Goal: Information Seeking & Learning: Learn about a topic

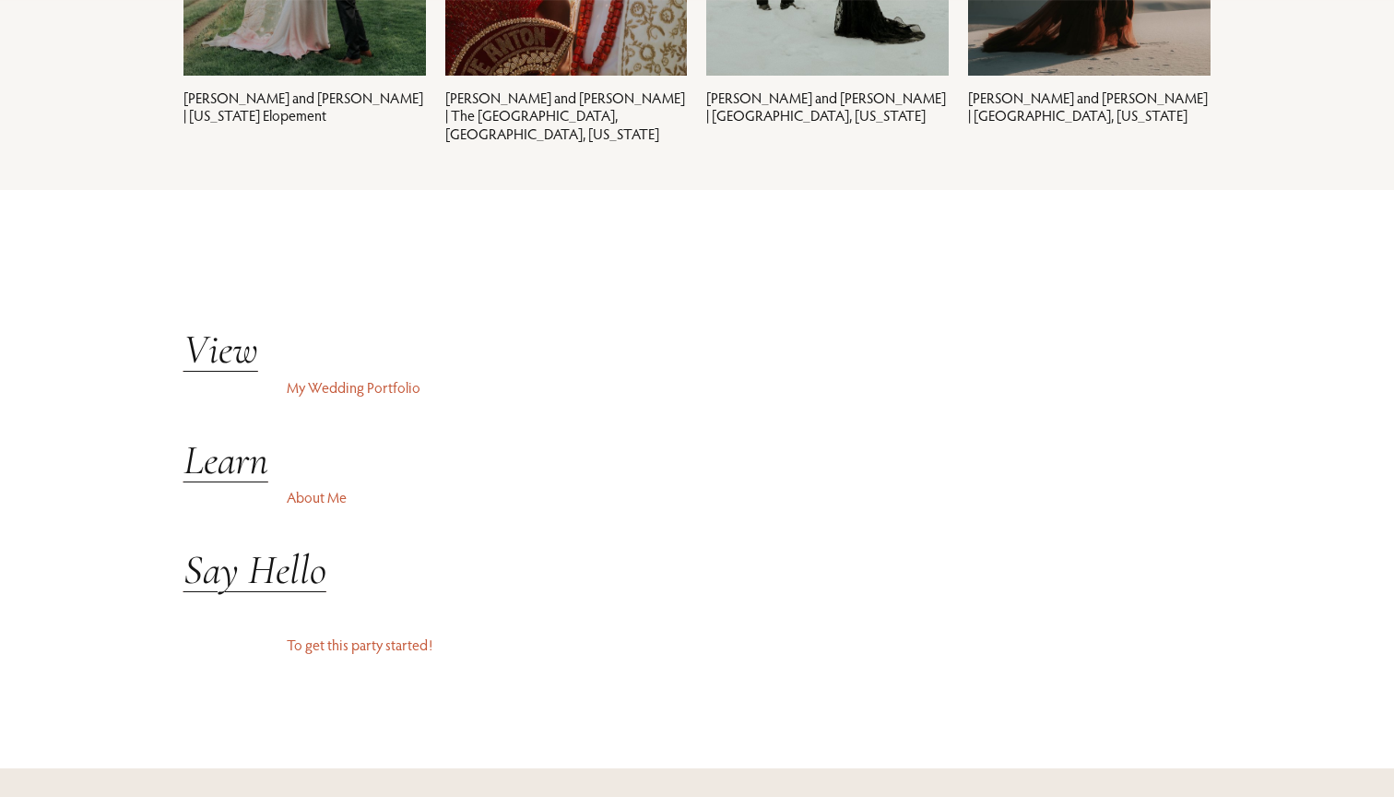
scroll to position [4340, 0]
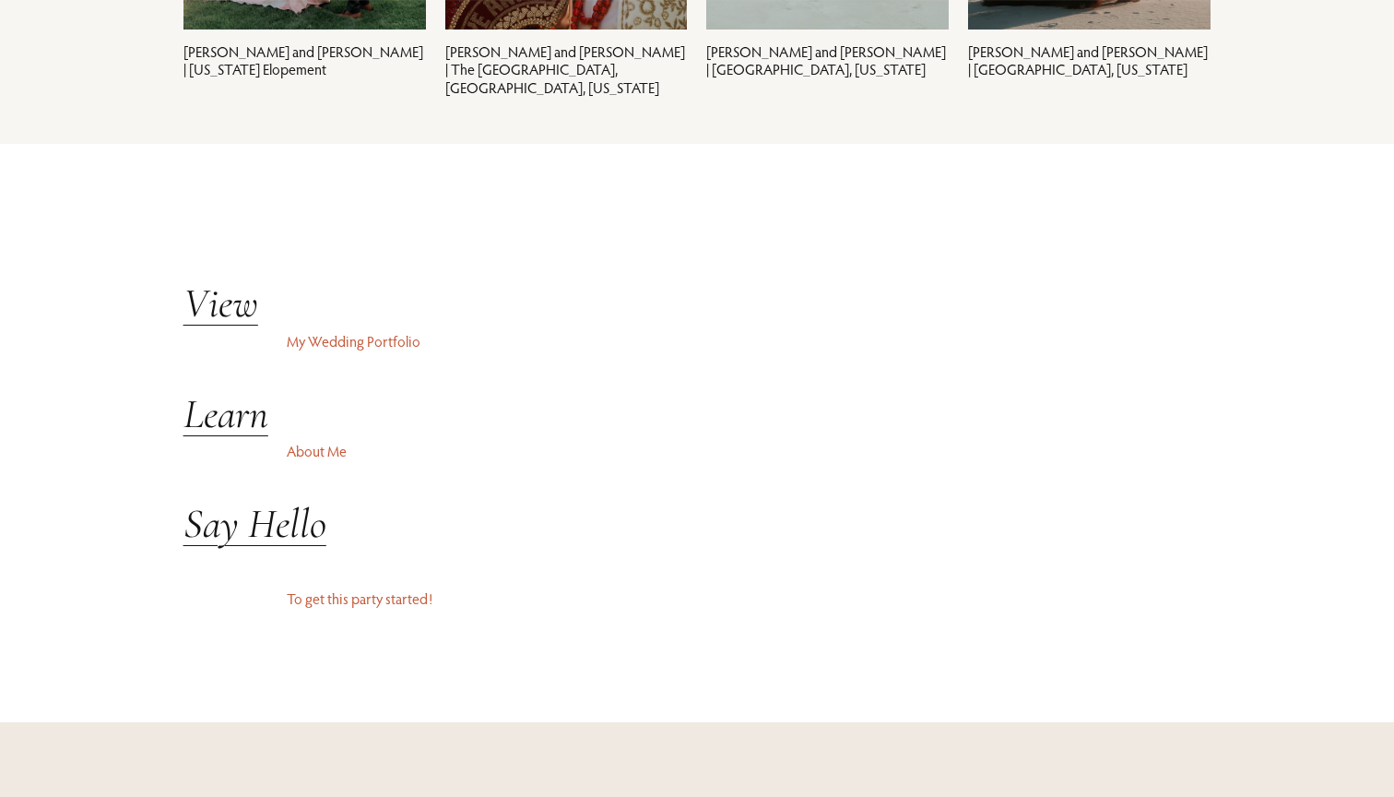
click at [348, 342] on p "My Wedding Portfolio" at bounding box center [489, 341] width 405 height 22
click at [226, 312] on em "View" at bounding box center [220, 303] width 75 height 50
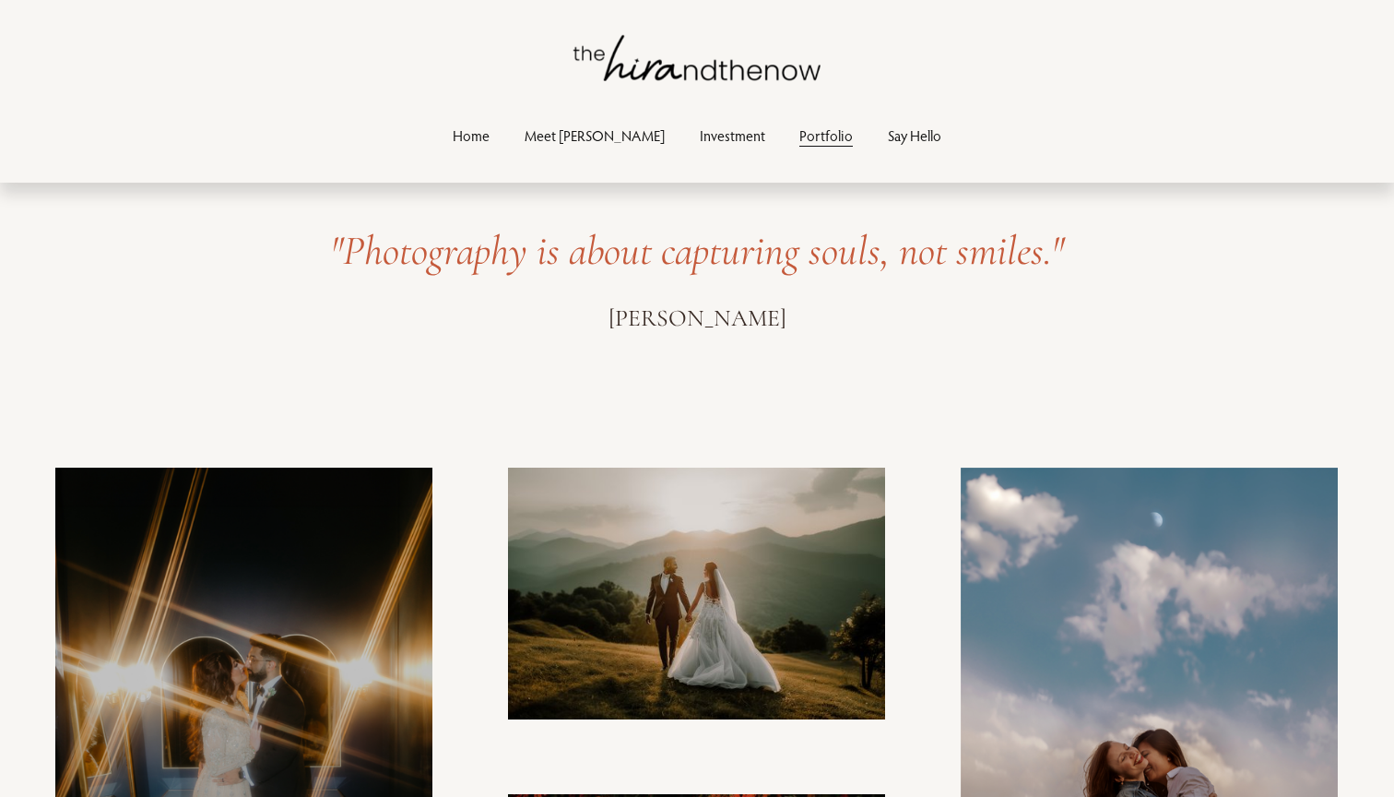
click at [700, 139] on link "Investment" at bounding box center [732, 135] width 65 height 25
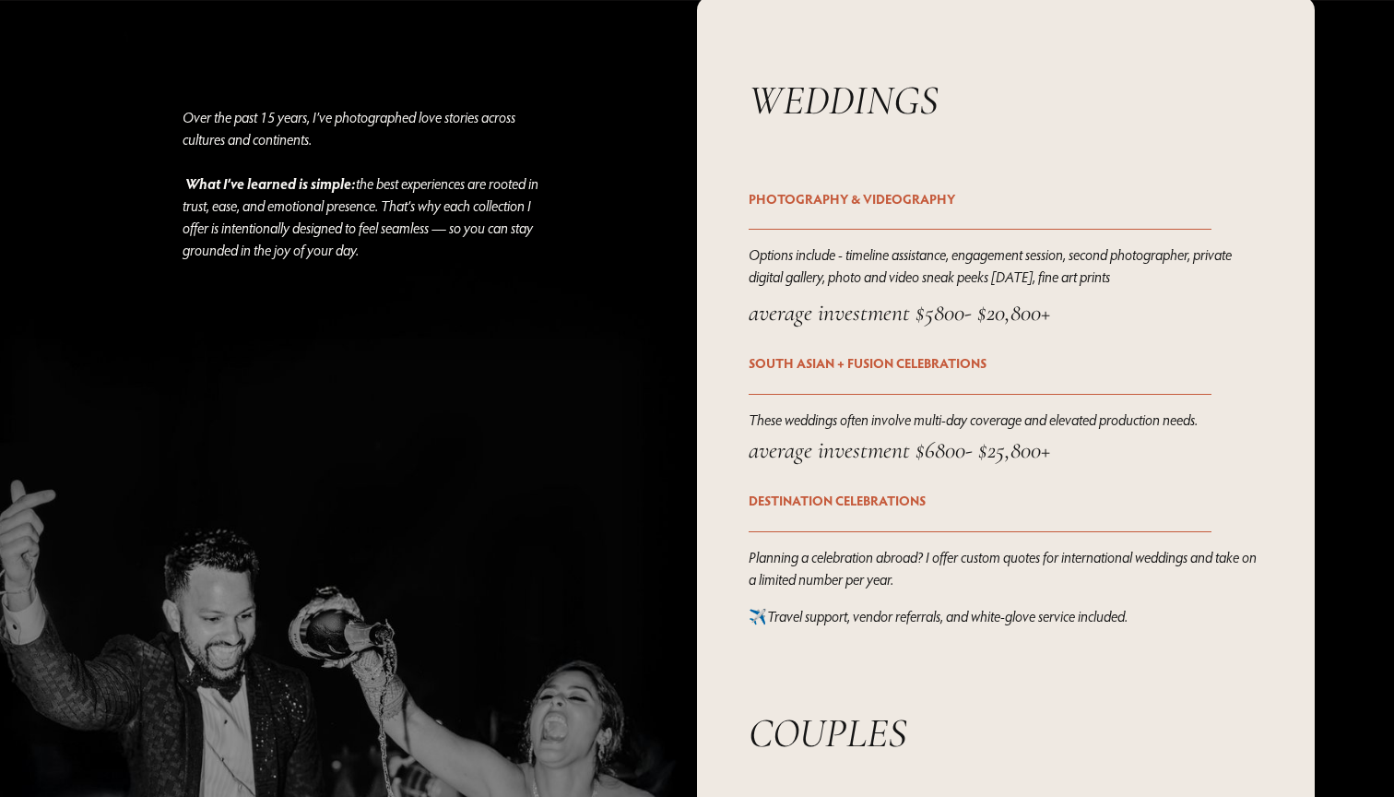
scroll to position [2357, 0]
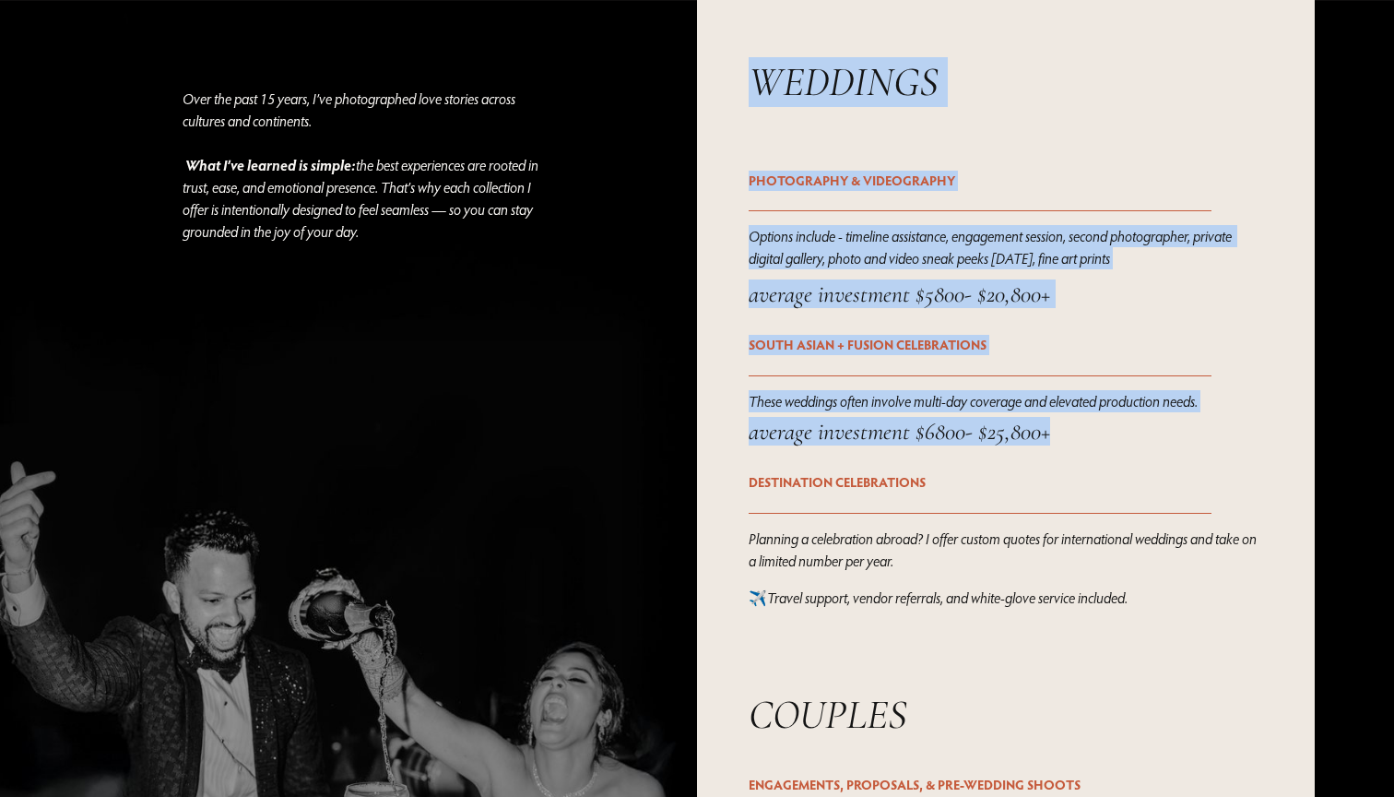
drag, startPoint x: 1054, startPoint y: 445, endPoint x: 724, endPoint y: 428, distance: 330.5
click at [723, 425] on div "Over the past 15 years, I’ve photographed love stories across cultures and cont…" at bounding box center [697, 595] width 1394 height 1235
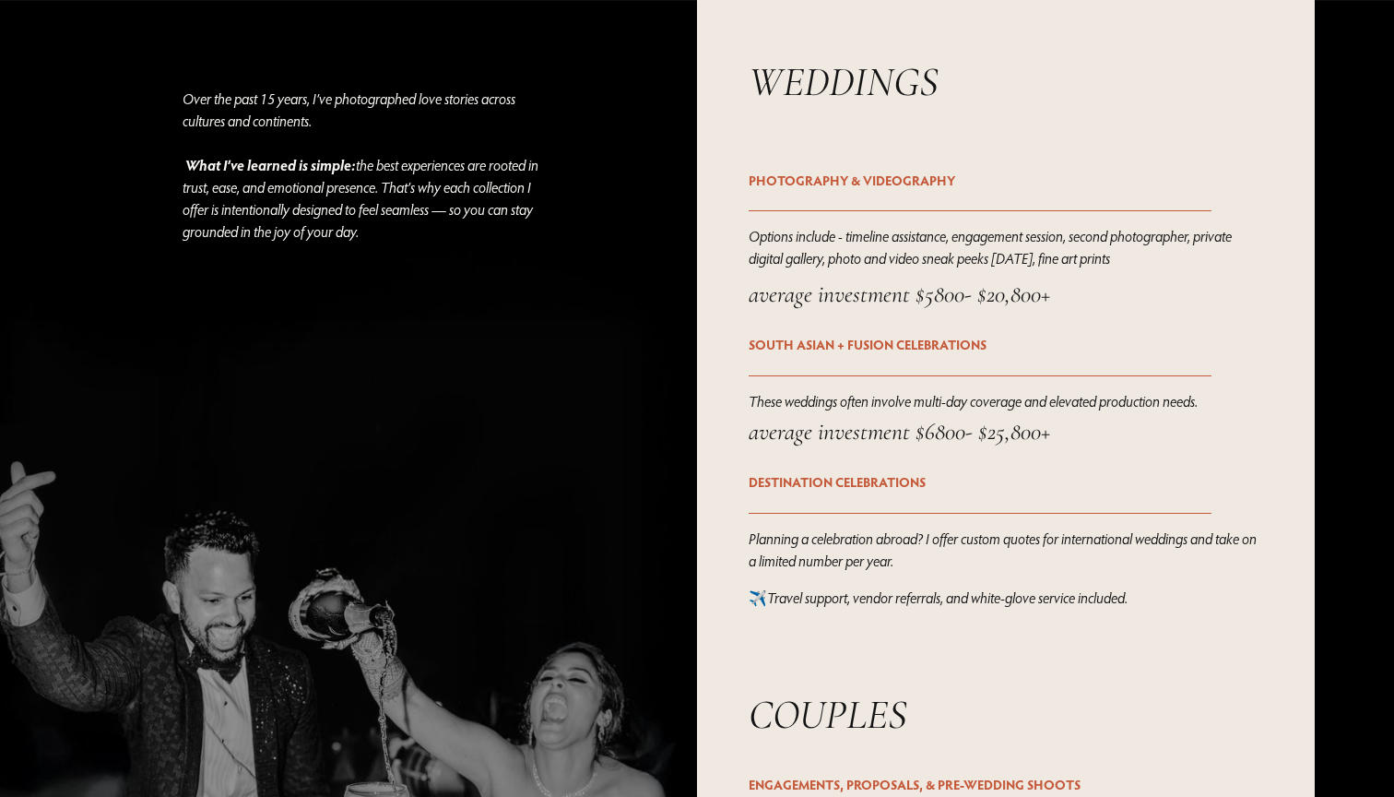
click at [733, 430] on div at bounding box center [1006, 527] width 618 height 1098
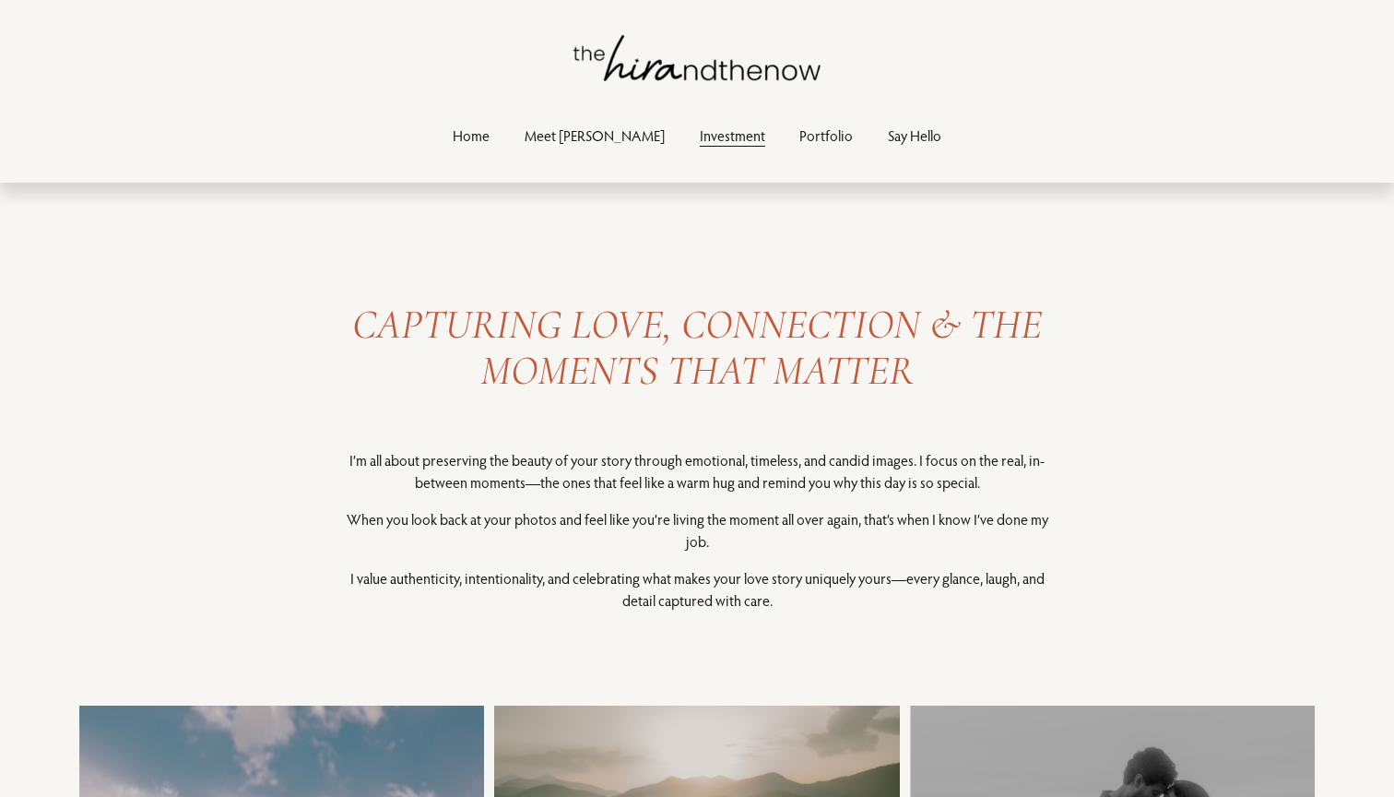
scroll to position [0, 0]
click at [799, 138] on link "Portfolio" at bounding box center [825, 135] width 53 height 25
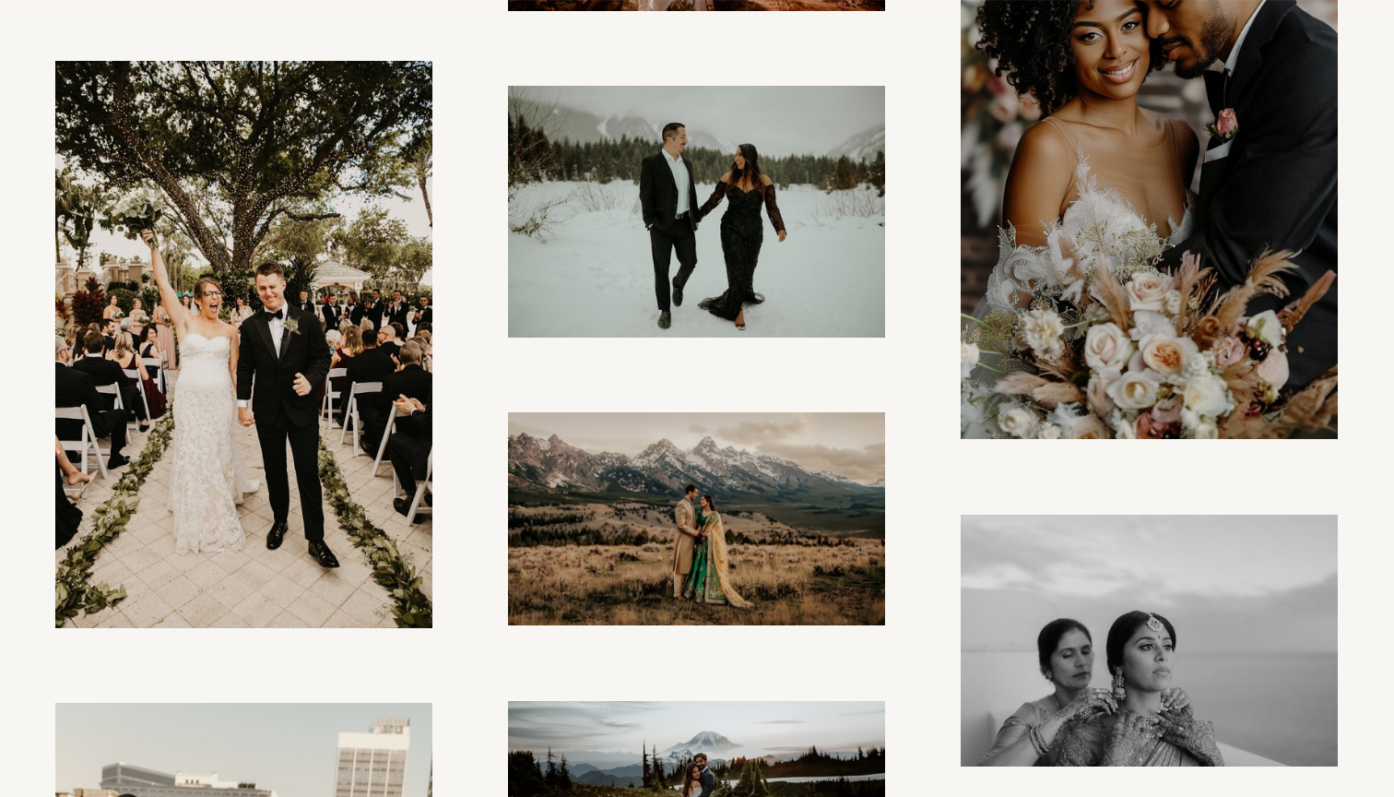
scroll to position [1323, 0]
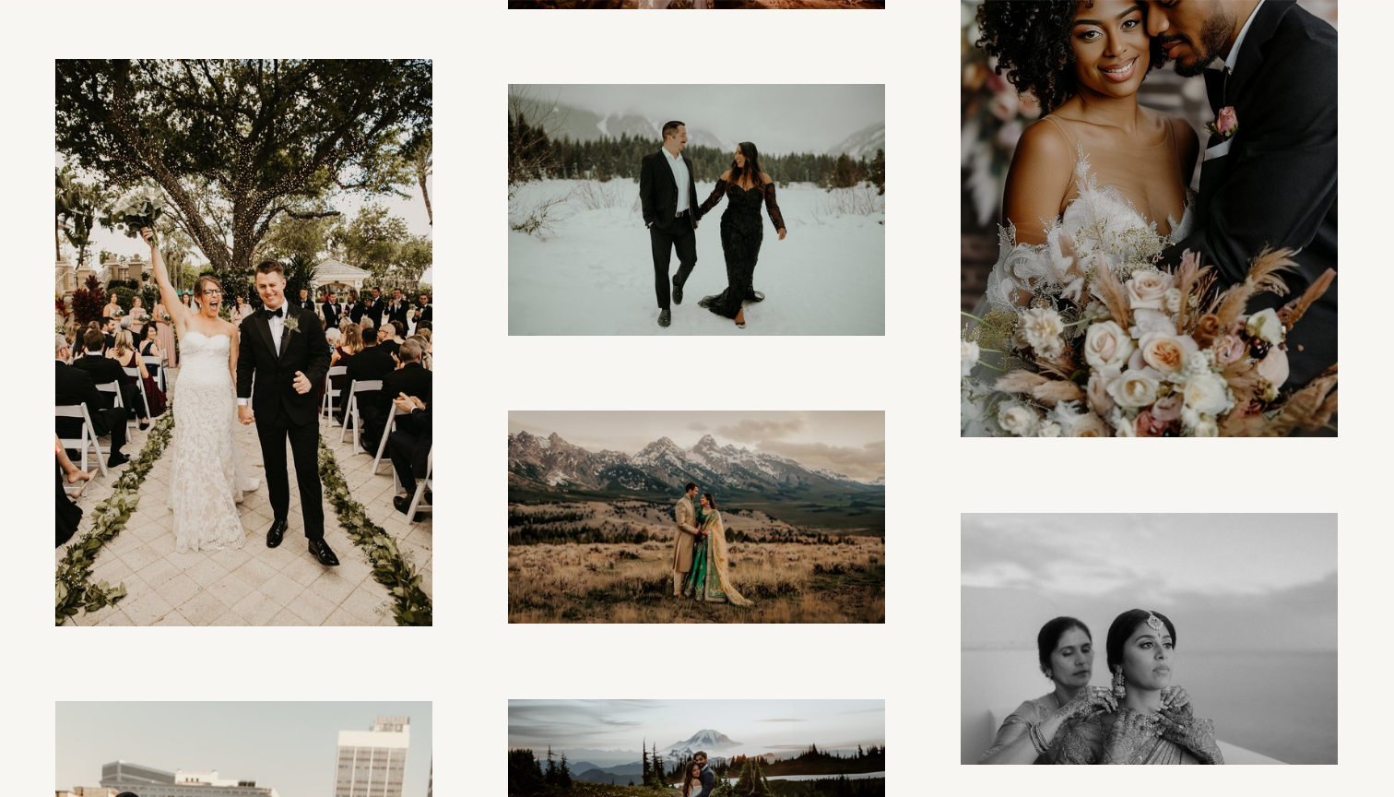
click at [814, 466] on img at bounding box center [697, 516] width 379 height 213
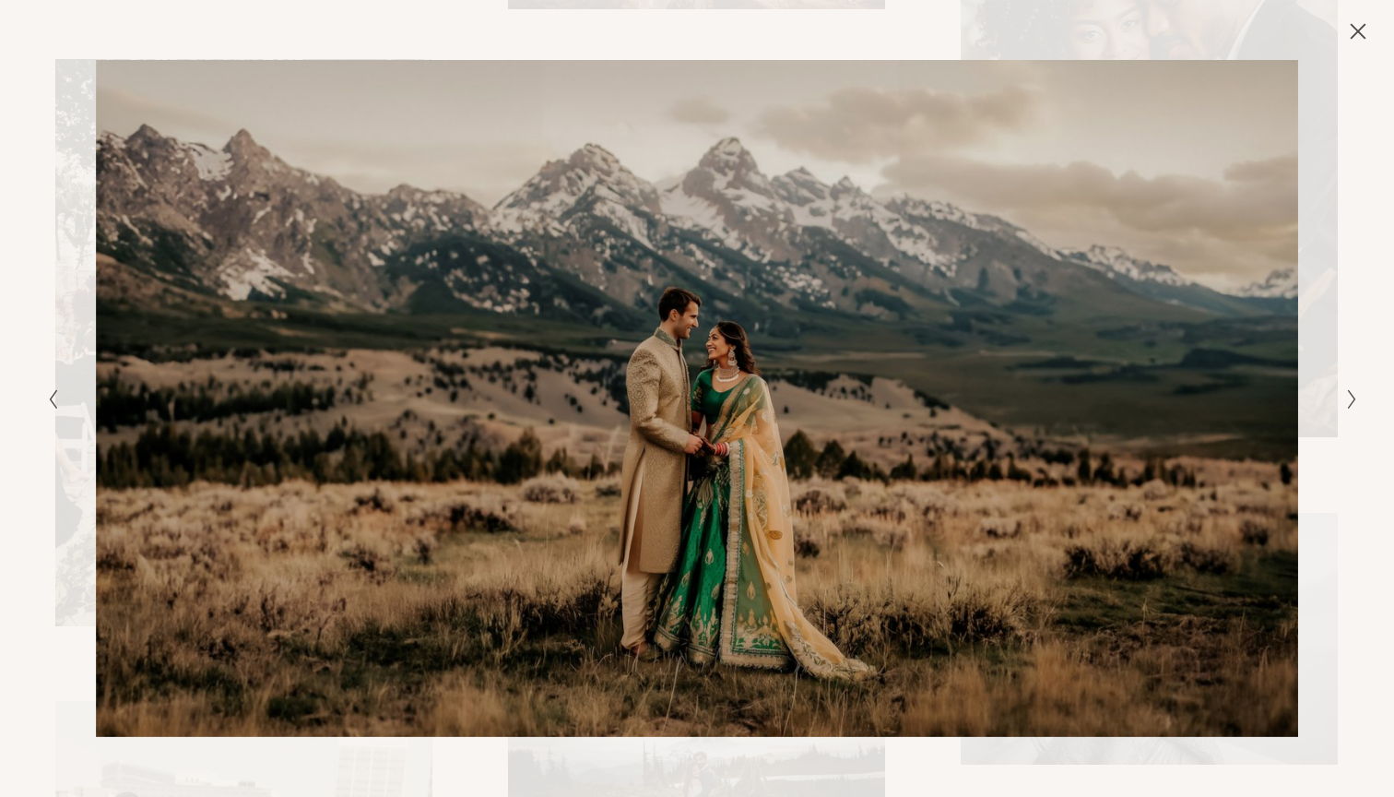
click at [1347, 35] on button "Close" at bounding box center [1358, 31] width 30 height 20
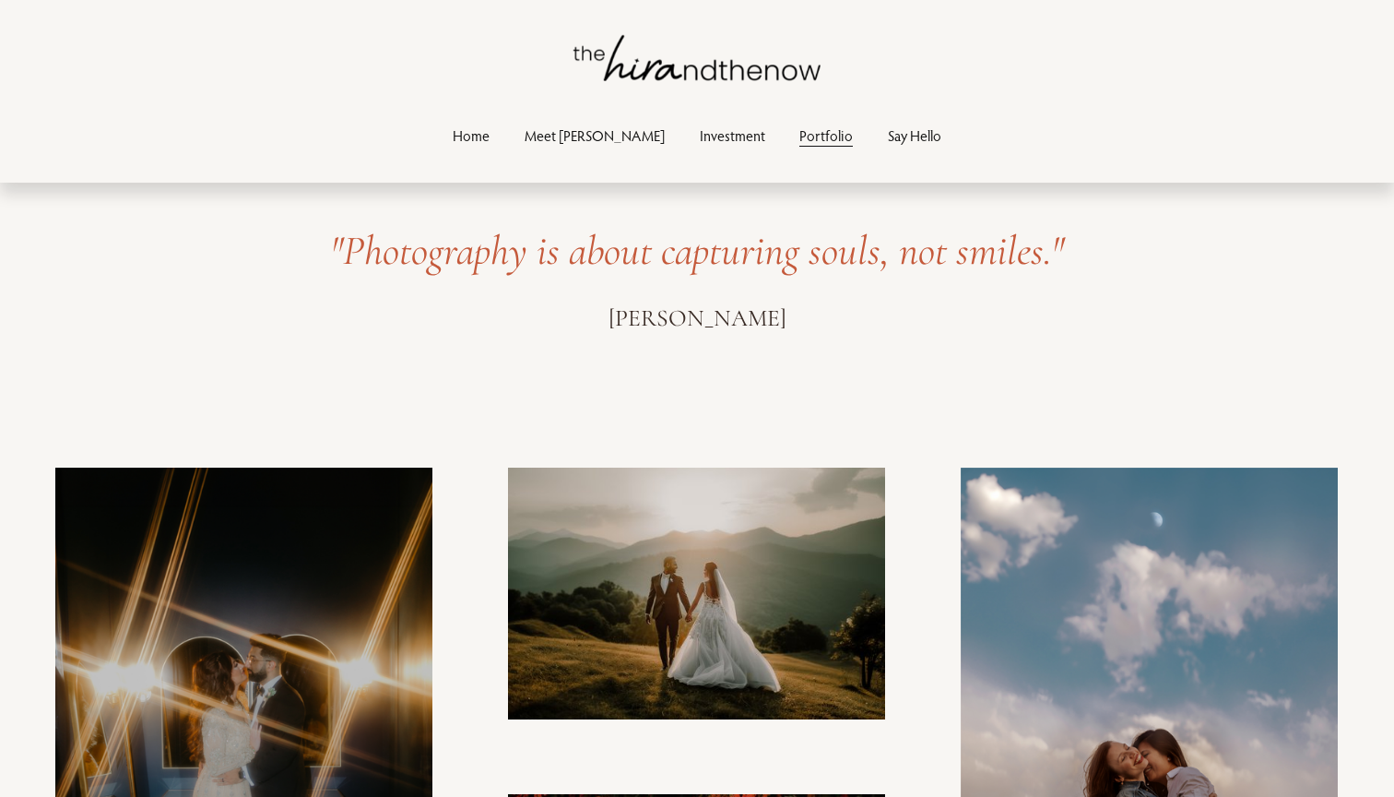
click at [307, 556] on img at bounding box center [244, 733] width 378 height 532
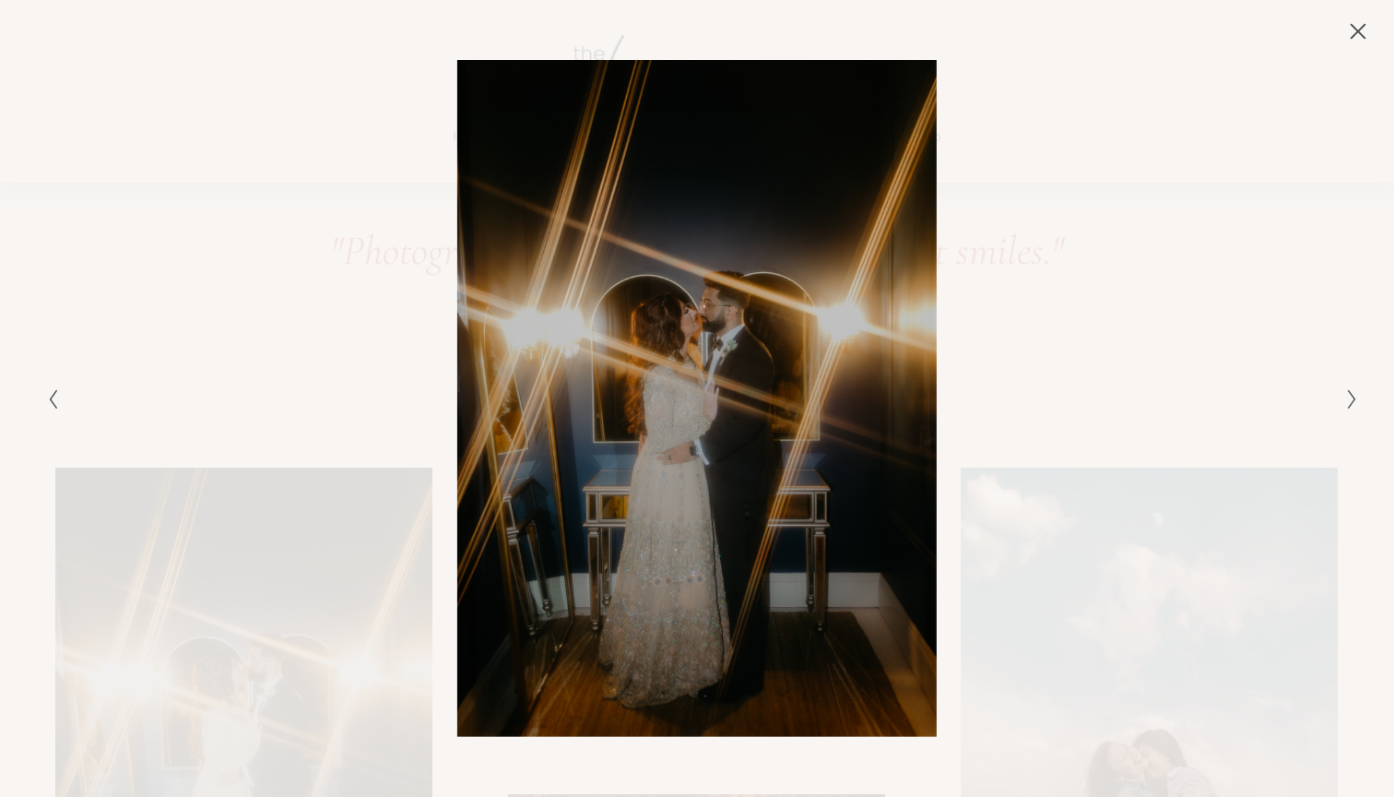
click at [1364, 30] on icon "Close" at bounding box center [1358, 31] width 18 height 18
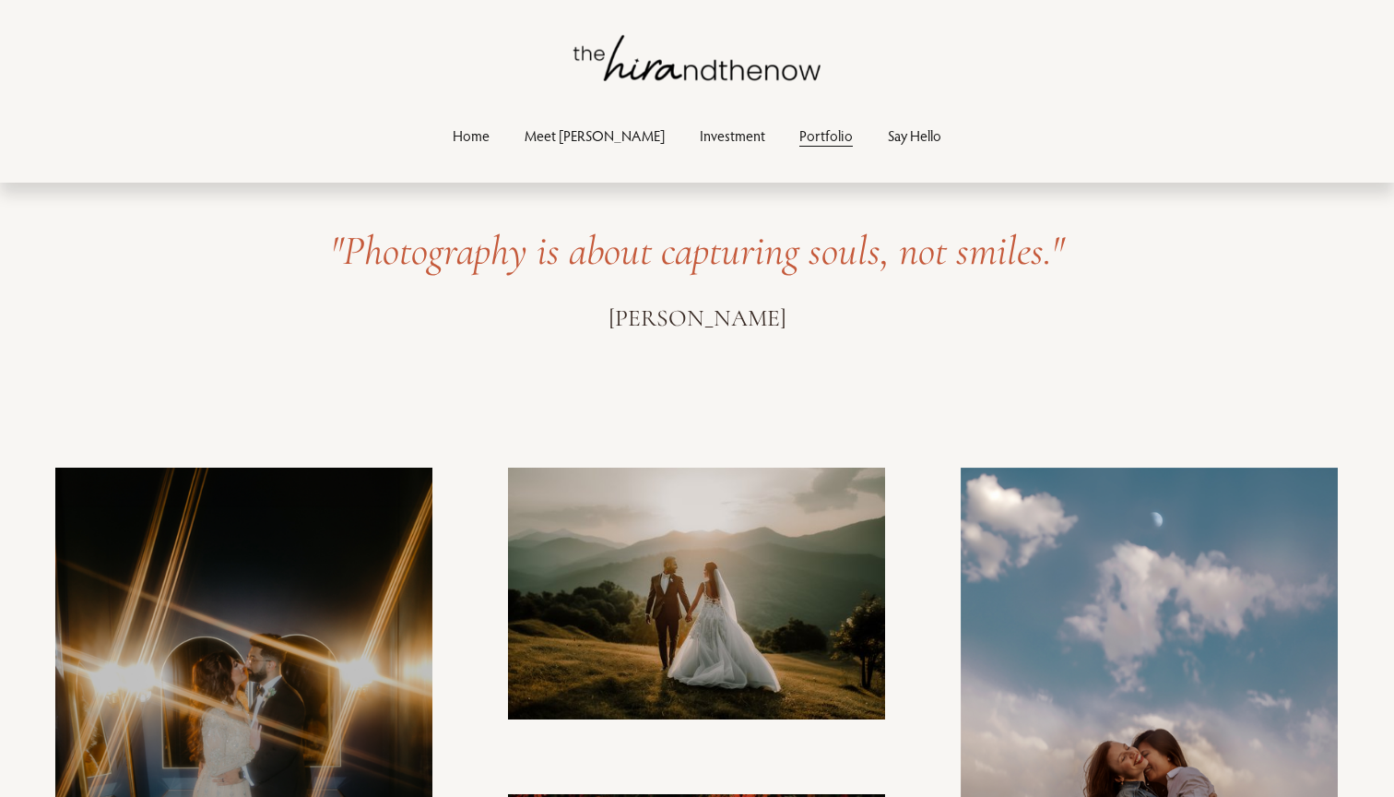
click at [714, 537] on img at bounding box center [696, 593] width 377 height 252
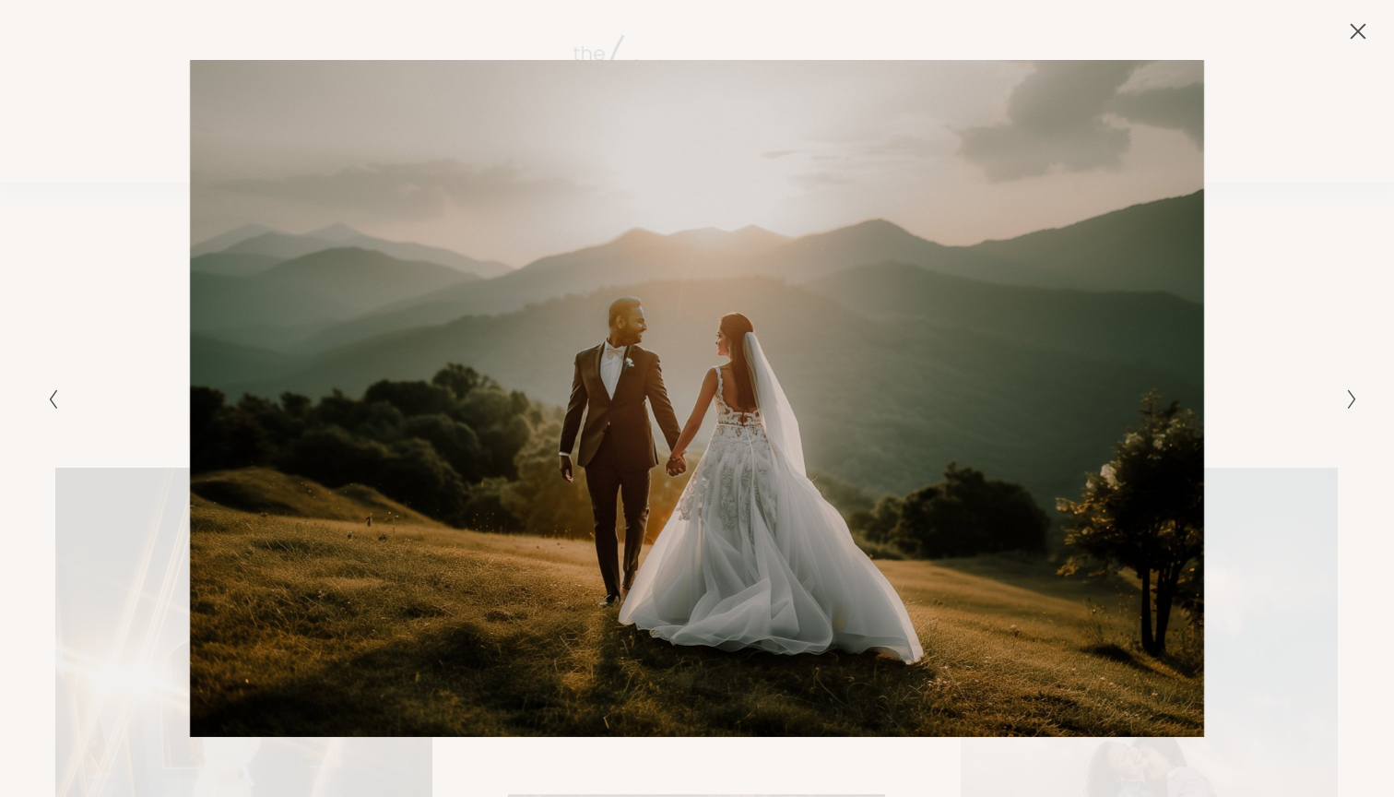
click at [1354, 31] on icon "Close" at bounding box center [1358, 31] width 18 height 18
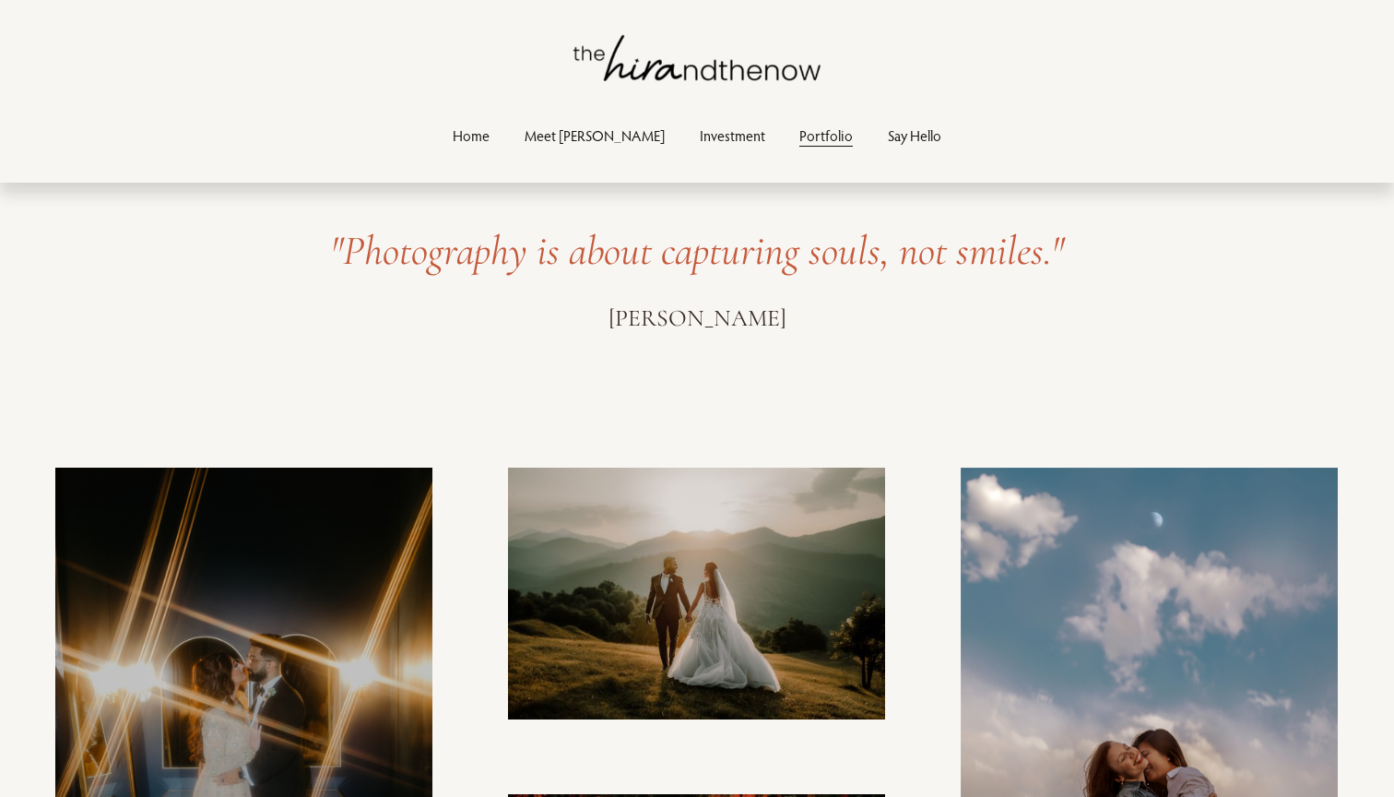
click at [490, 131] on link "Home" at bounding box center [471, 135] width 37 height 25
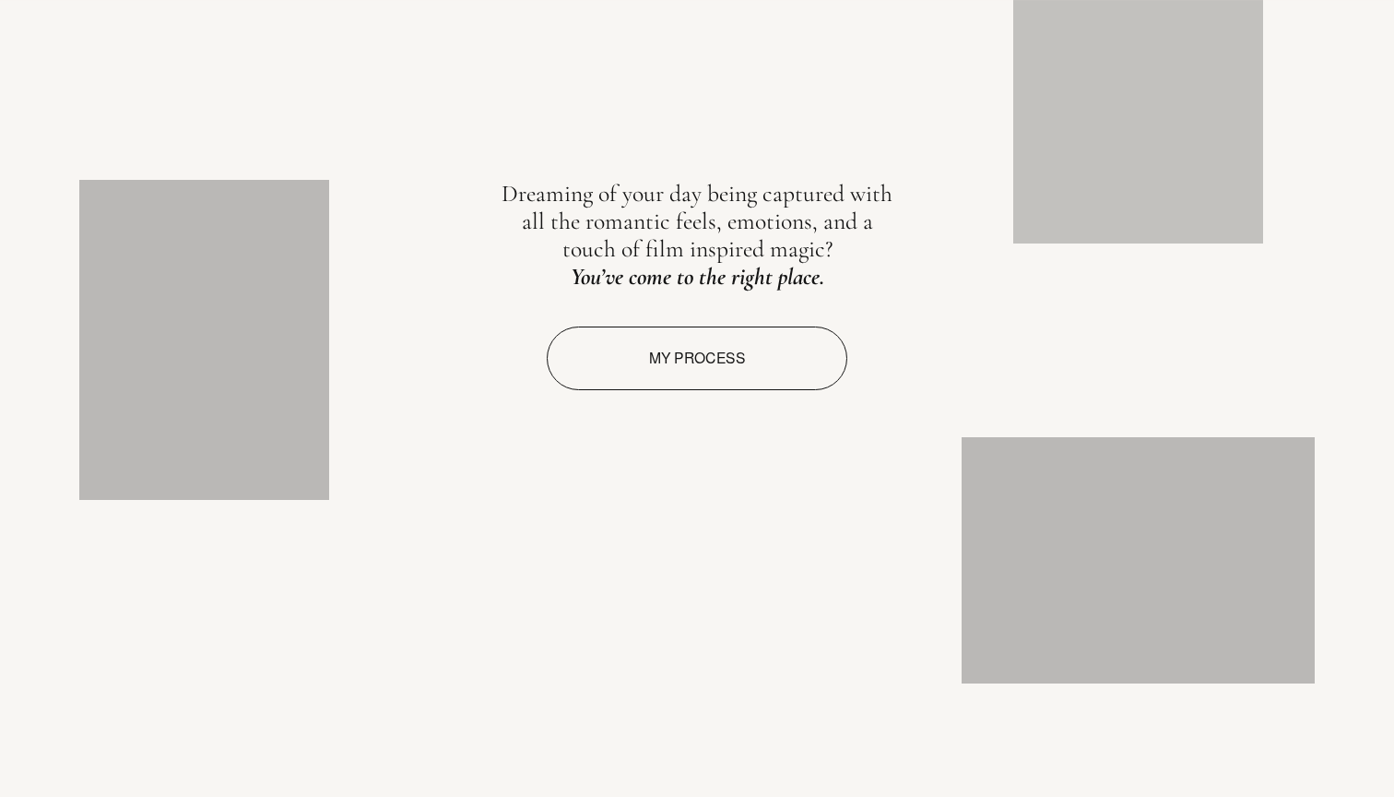
scroll to position [2378, 0]
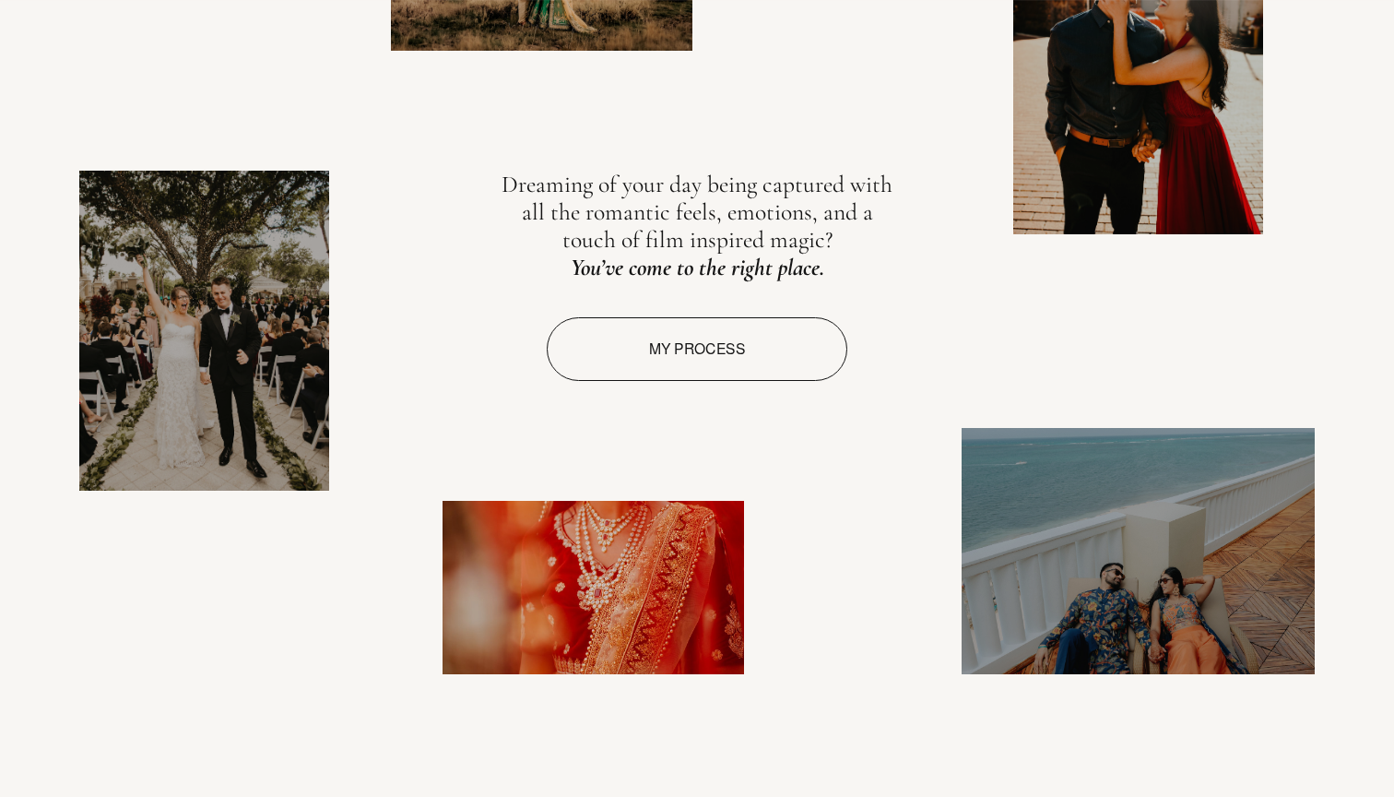
click at [674, 375] on link "My process" at bounding box center [697, 349] width 301 height 64
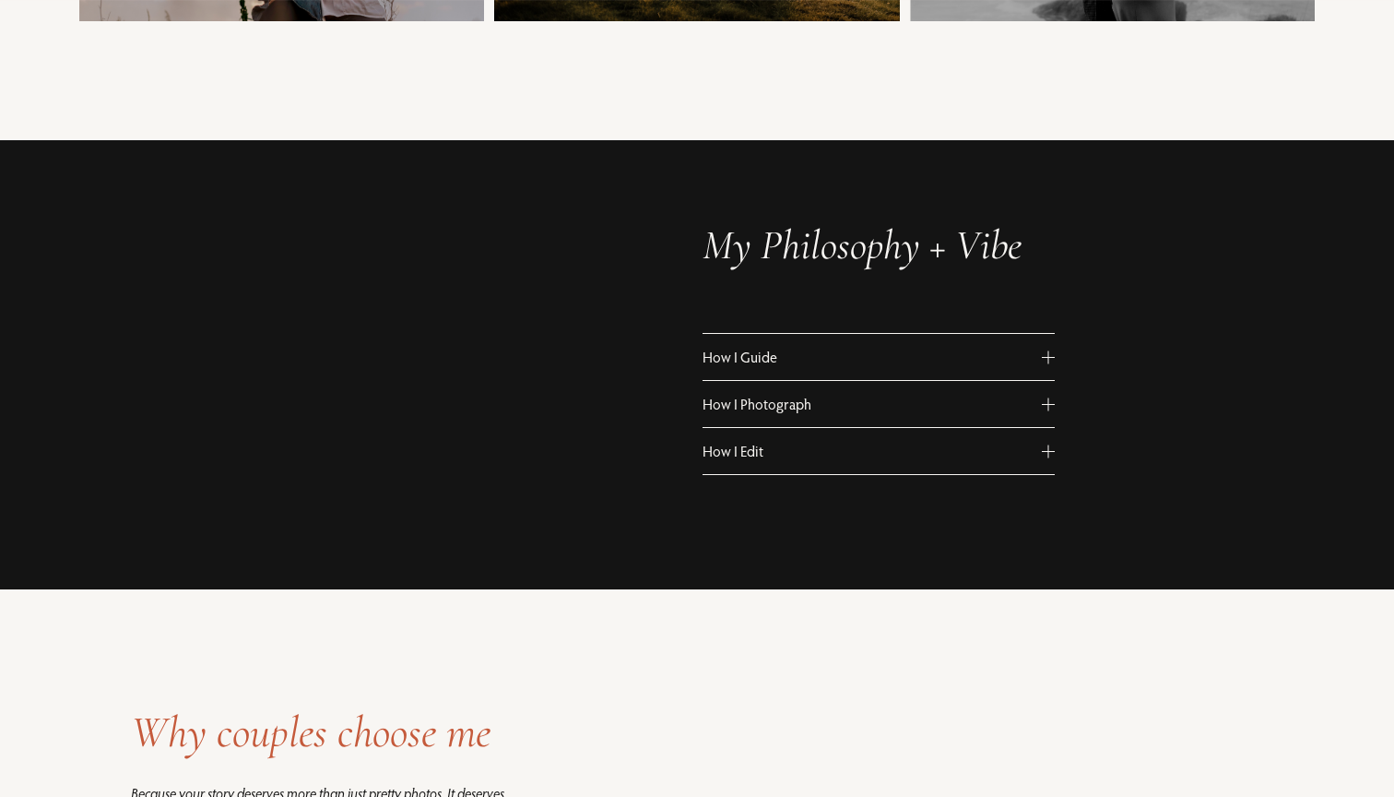
scroll to position [951, 0]
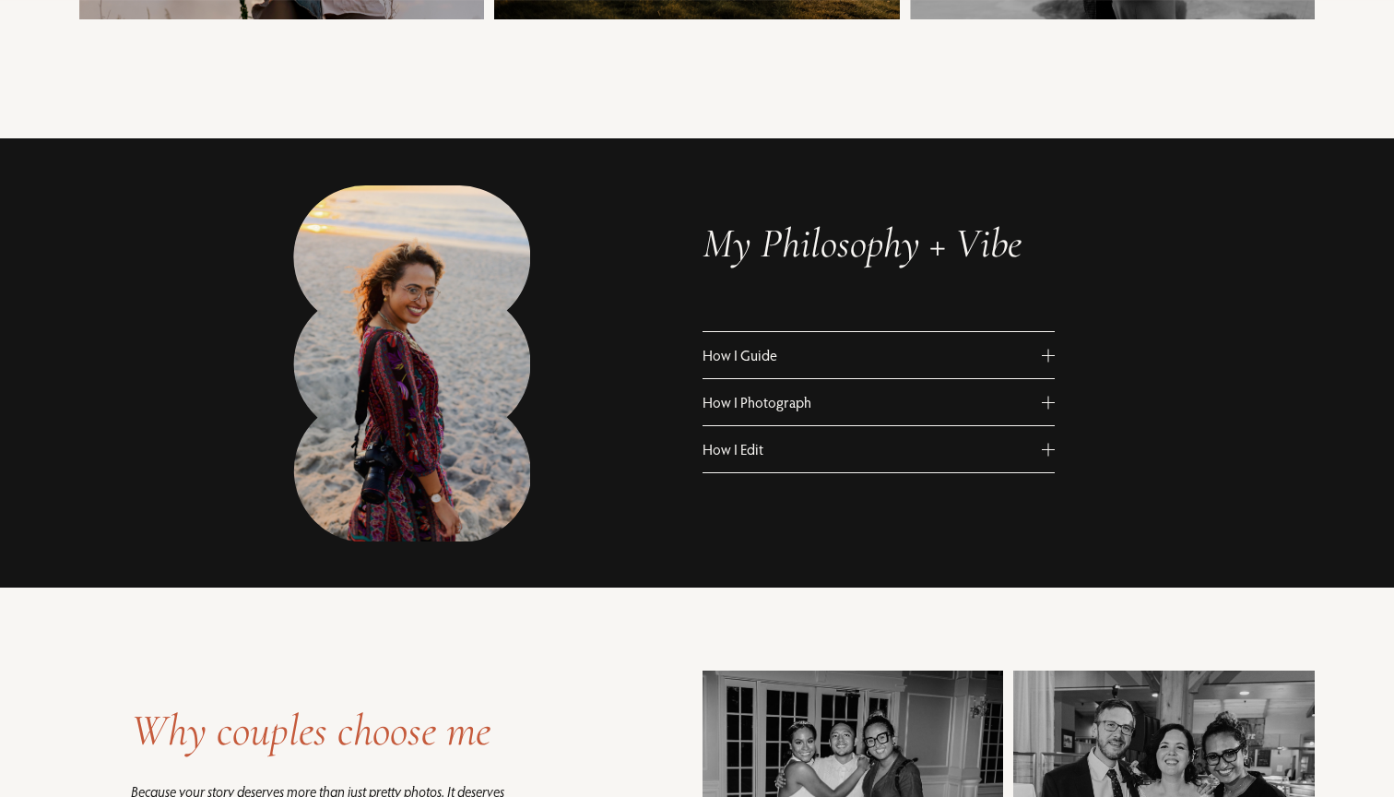
click at [1054, 350] on div at bounding box center [1048, 354] width 13 height 13
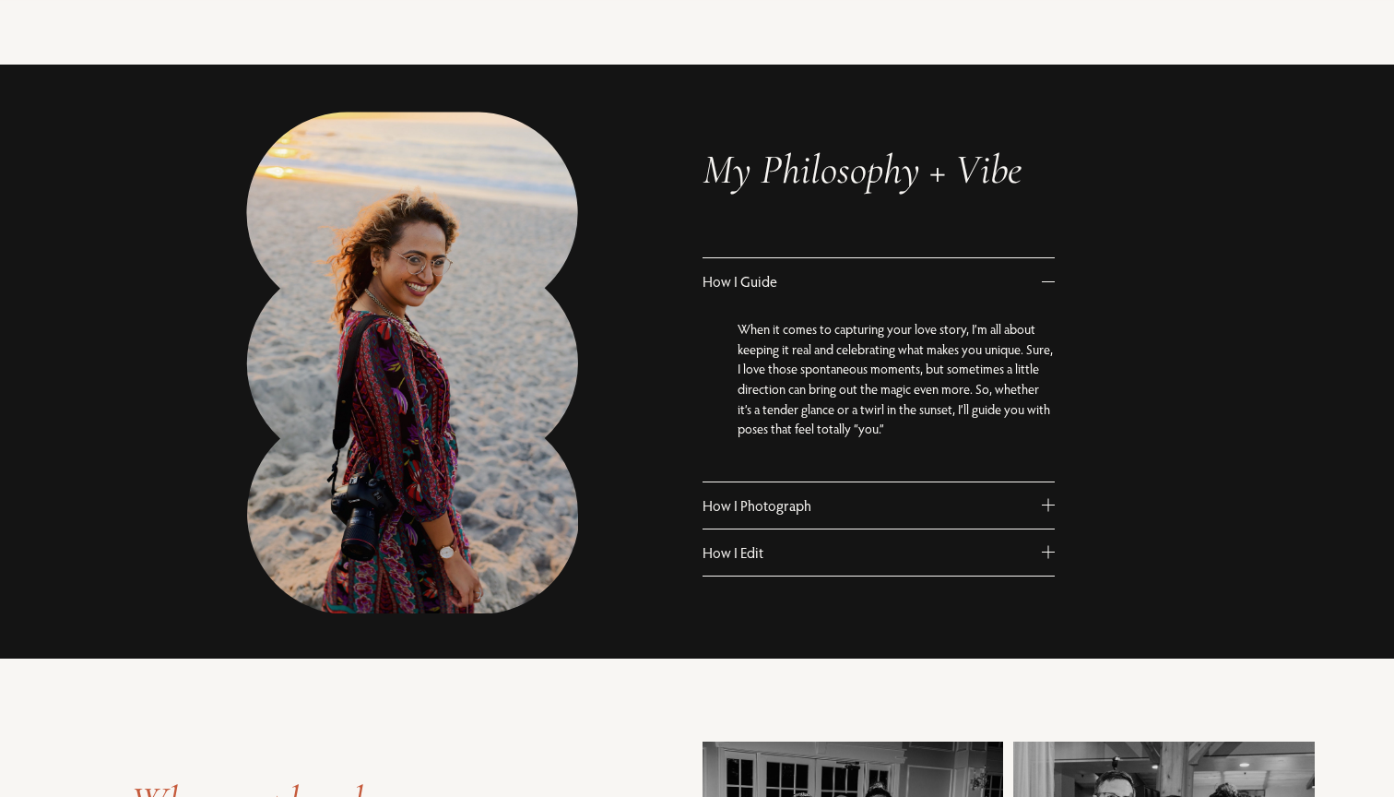
scroll to position [1024, 0]
click at [1046, 490] on button "How I Photograph" at bounding box center [879, 505] width 353 height 46
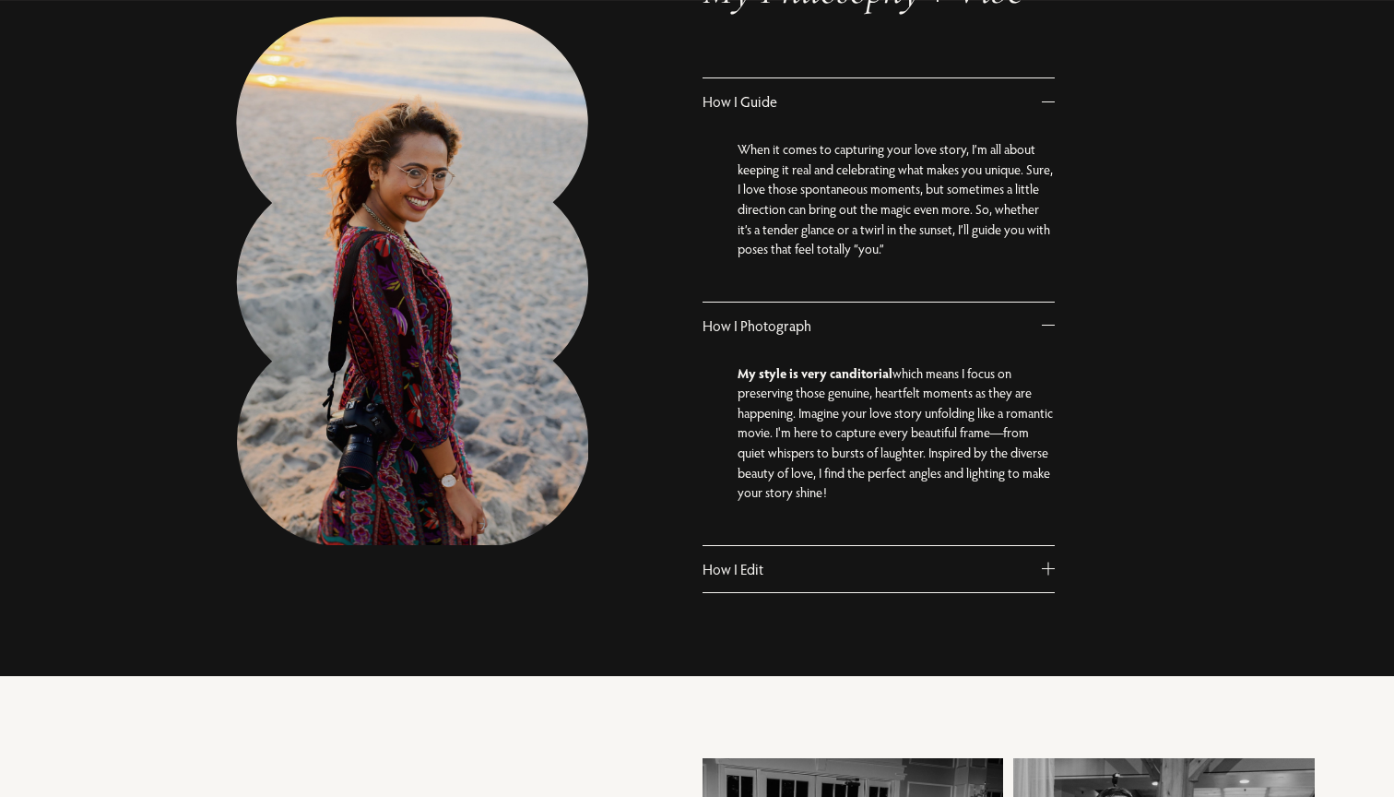
scroll to position [1205, 0]
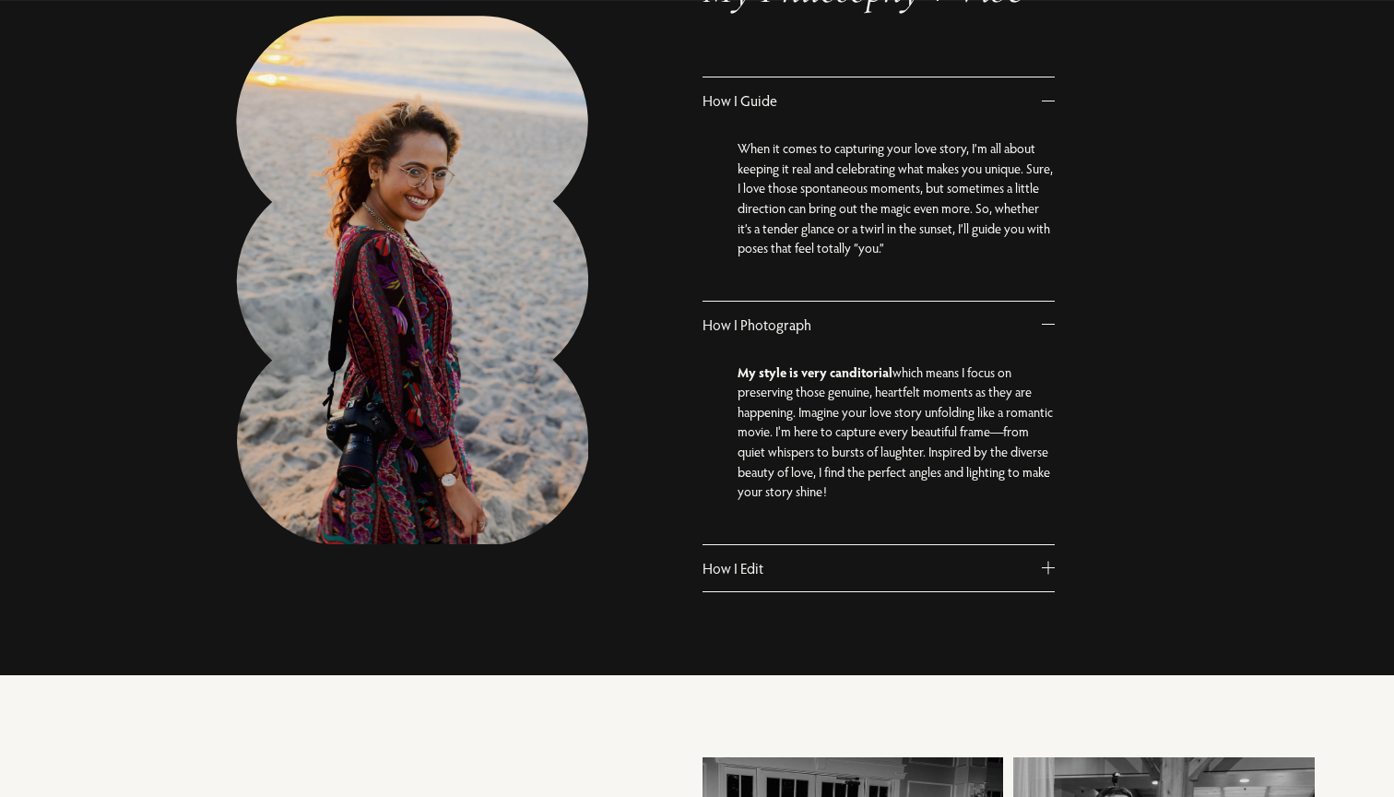
click at [1022, 548] on button "How I Edit" at bounding box center [879, 568] width 353 height 46
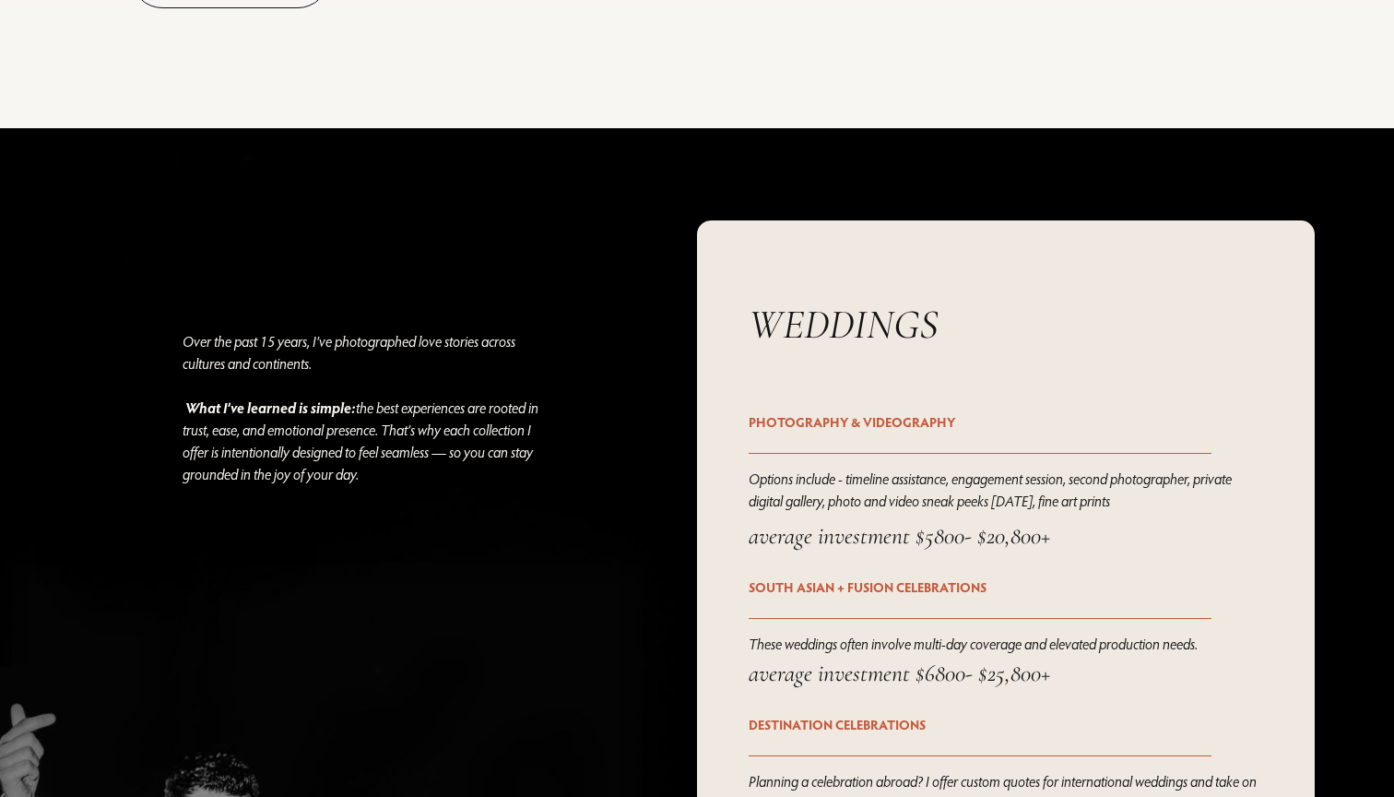
scroll to position [2619, 0]
